Goal: Task Accomplishment & Management: Use online tool/utility

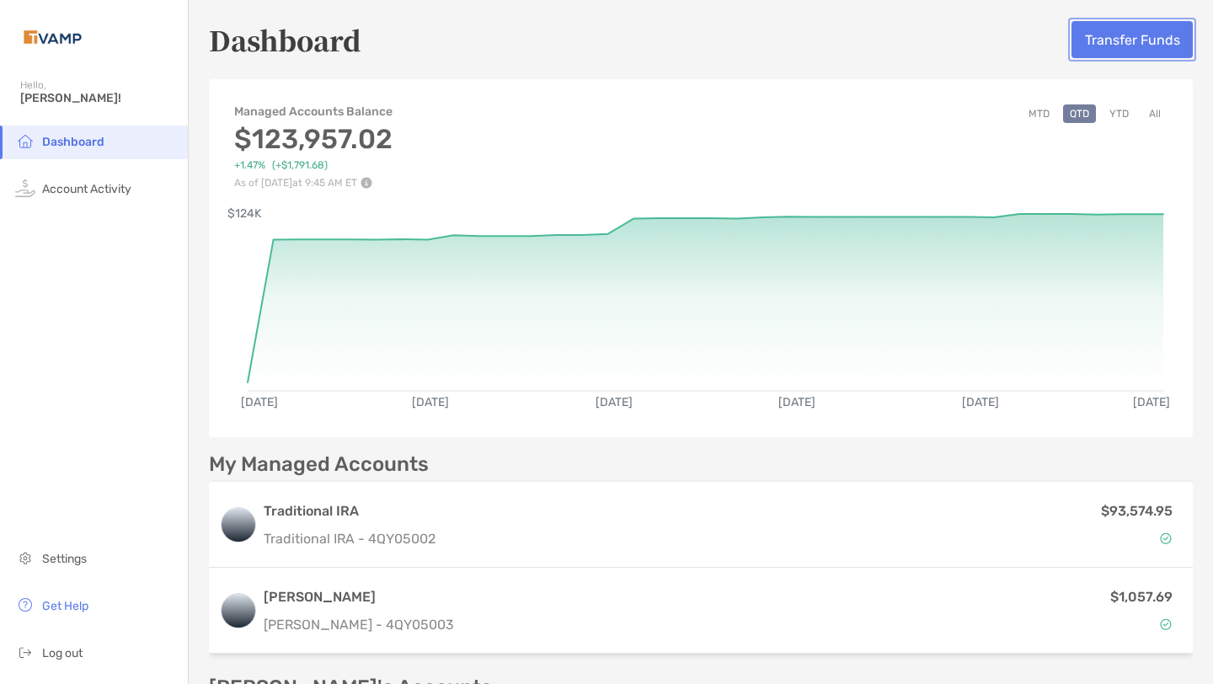
click at [1101, 37] on button "Transfer Funds" at bounding box center [1132, 39] width 121 height 37
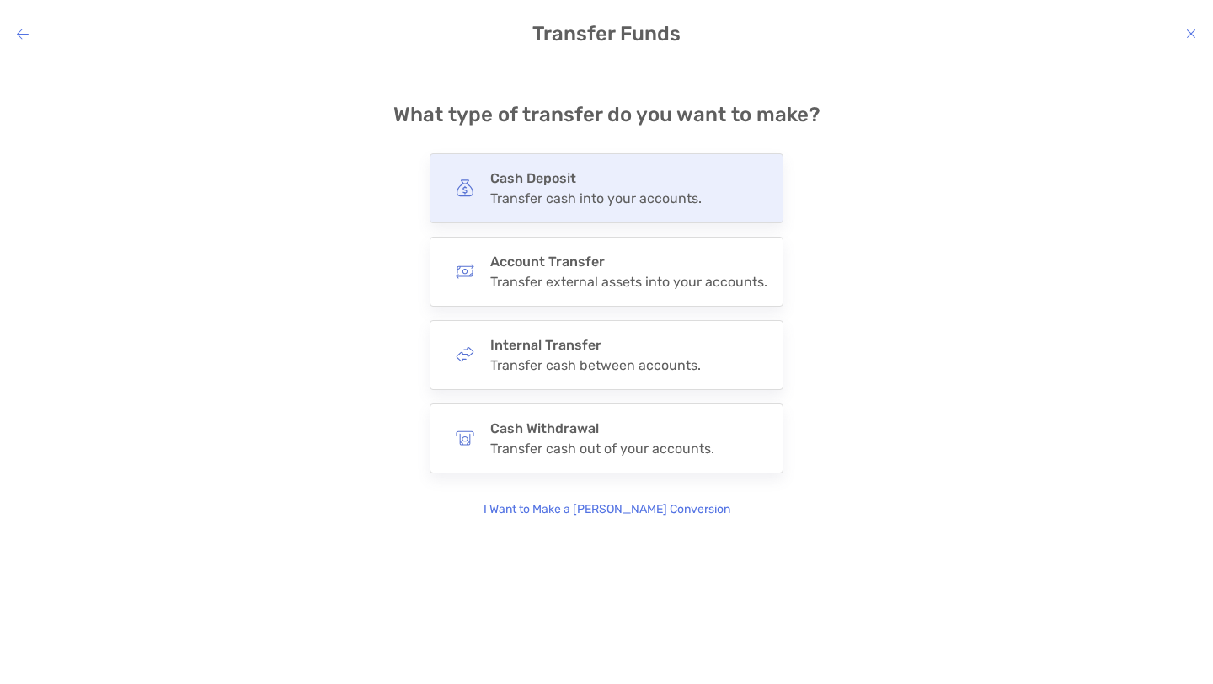
click at [686, 197] on div "Transfer cash into your accounts." at bounding box center [596, 198] width 212 height 16
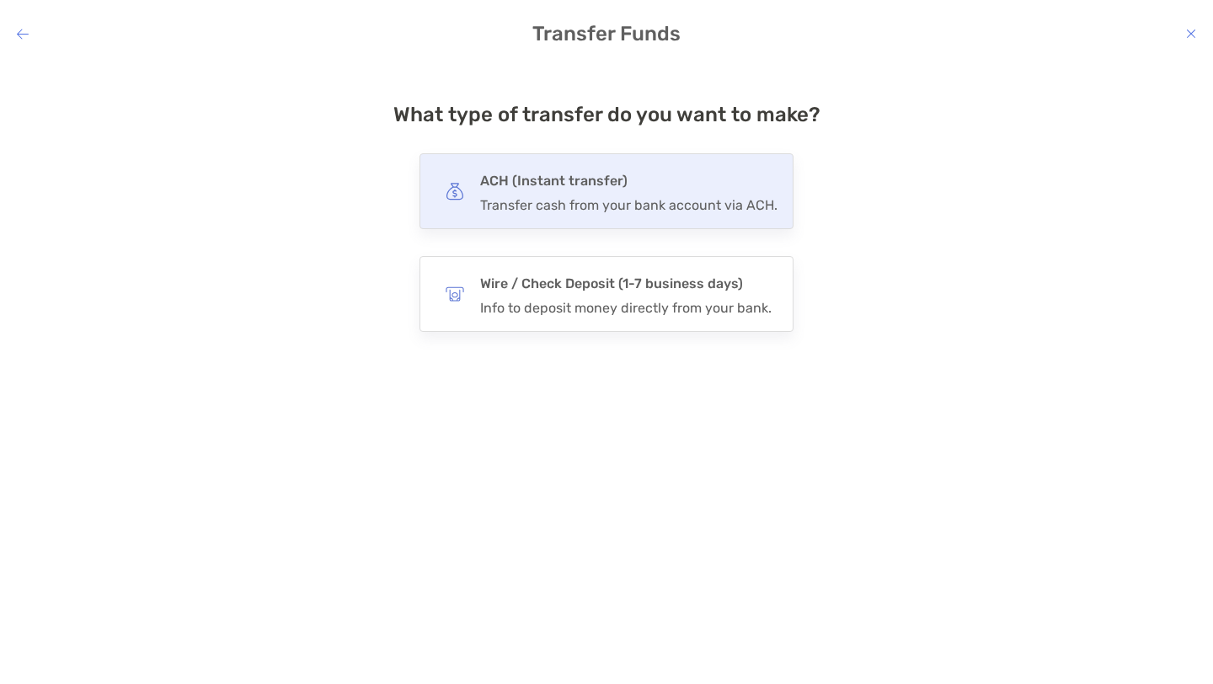
click at [640, 197] on div "Transfer cash from your bank account via ACH." at bounding box center [628, 205] width 297 height 16
click at [0, 0] on input "***" at bounding box center [0, 0] width 0 height 0
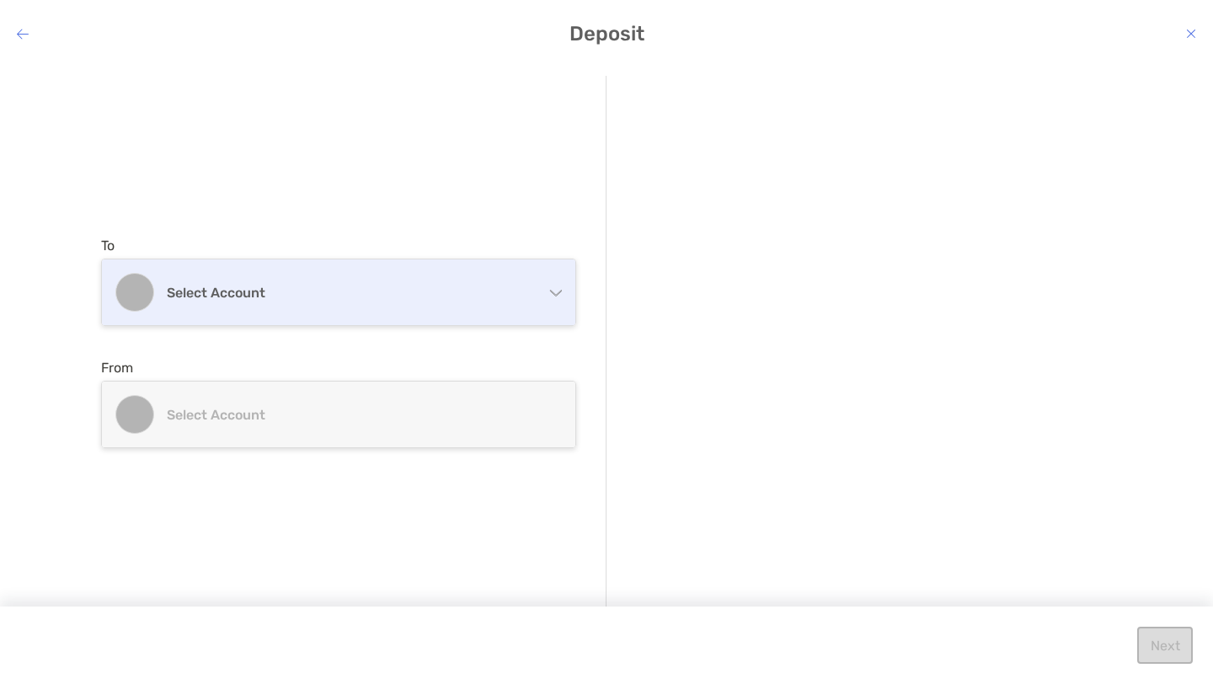
click at [420, 299] on h4 "Select account" at bounding box center [349, 293] width 364 height 16
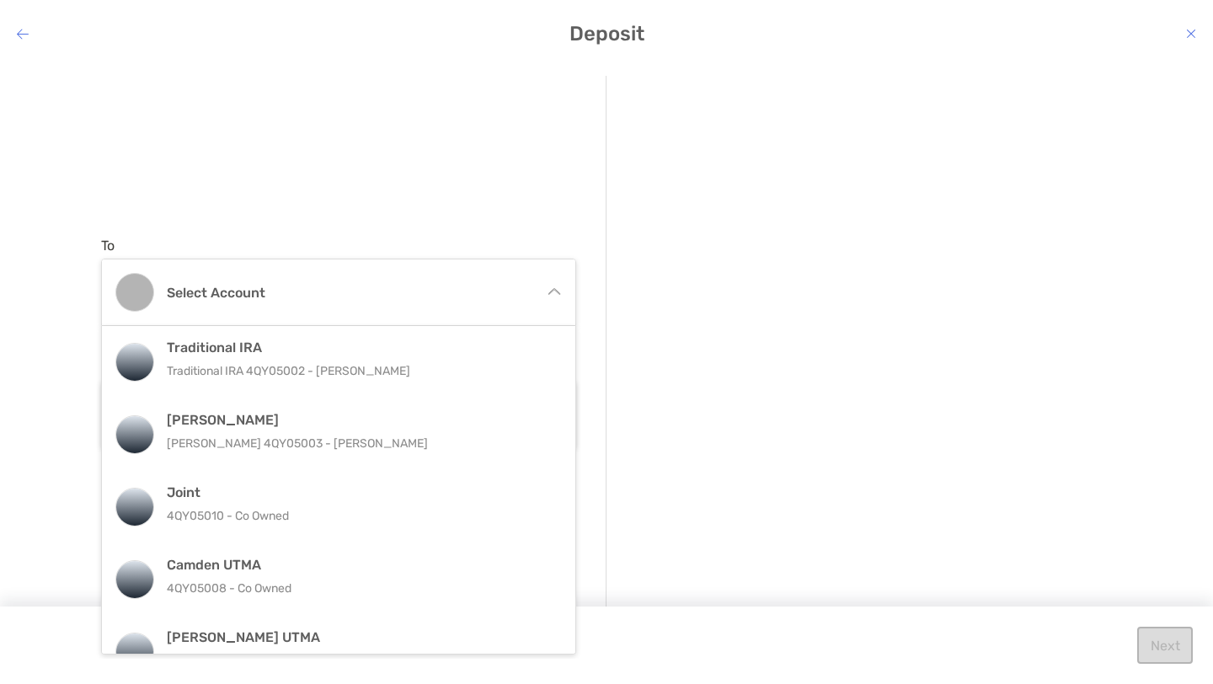
click at [438, 169] on div "To Select account Traditional IRA Traditional IRA 4QY05002 - [PERSON_NAME] [PER…" at bounding box center [354, 343] width 506 height 534
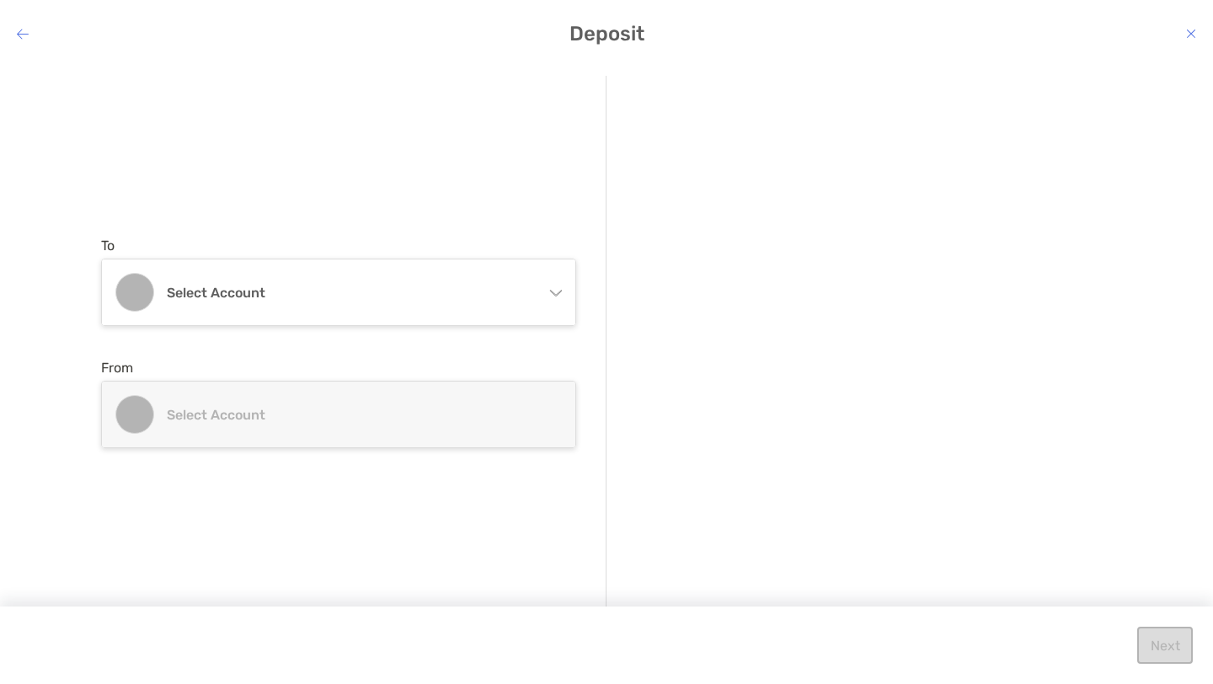
click at [1188, 29] on icon "modal" at bounding box center [1191, 33] width 10 height 13
